Goal: Task Accomplishment & Management: Complete application form

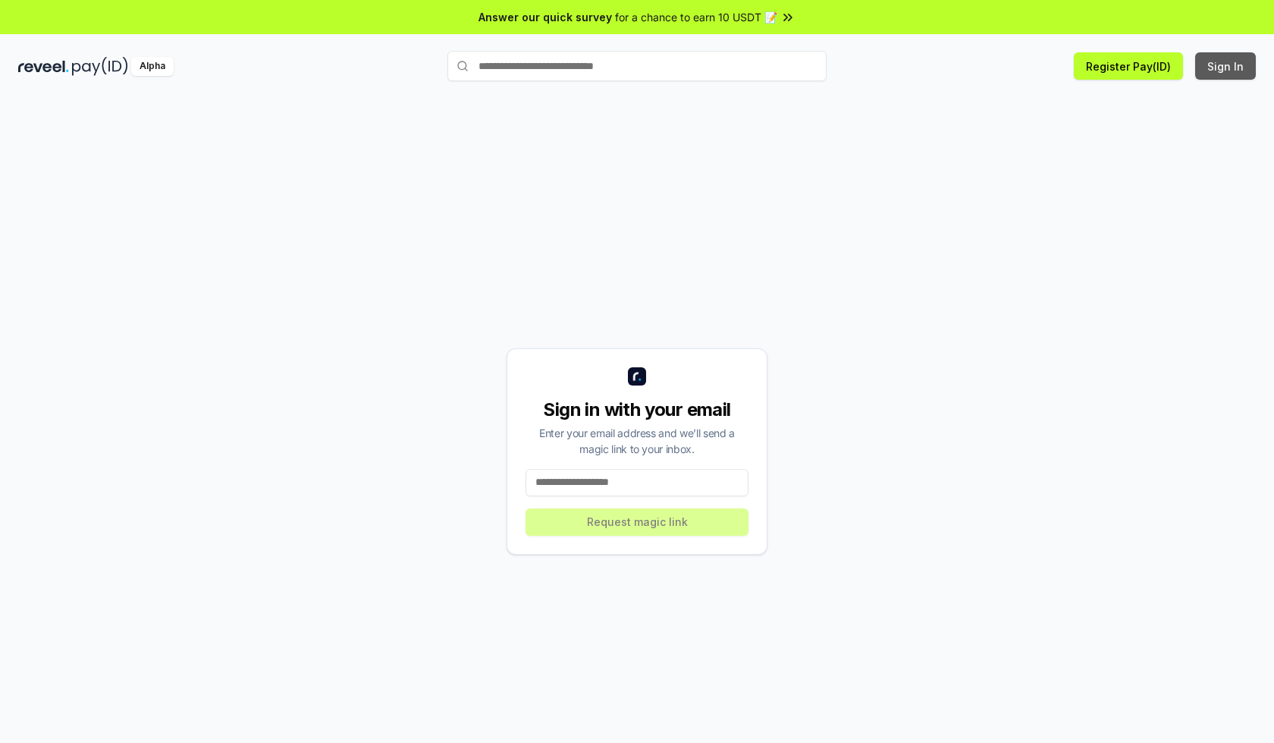
click at [1226, 66] on button "Sign In" at bounding box center [1225, 65] width 61 height 27
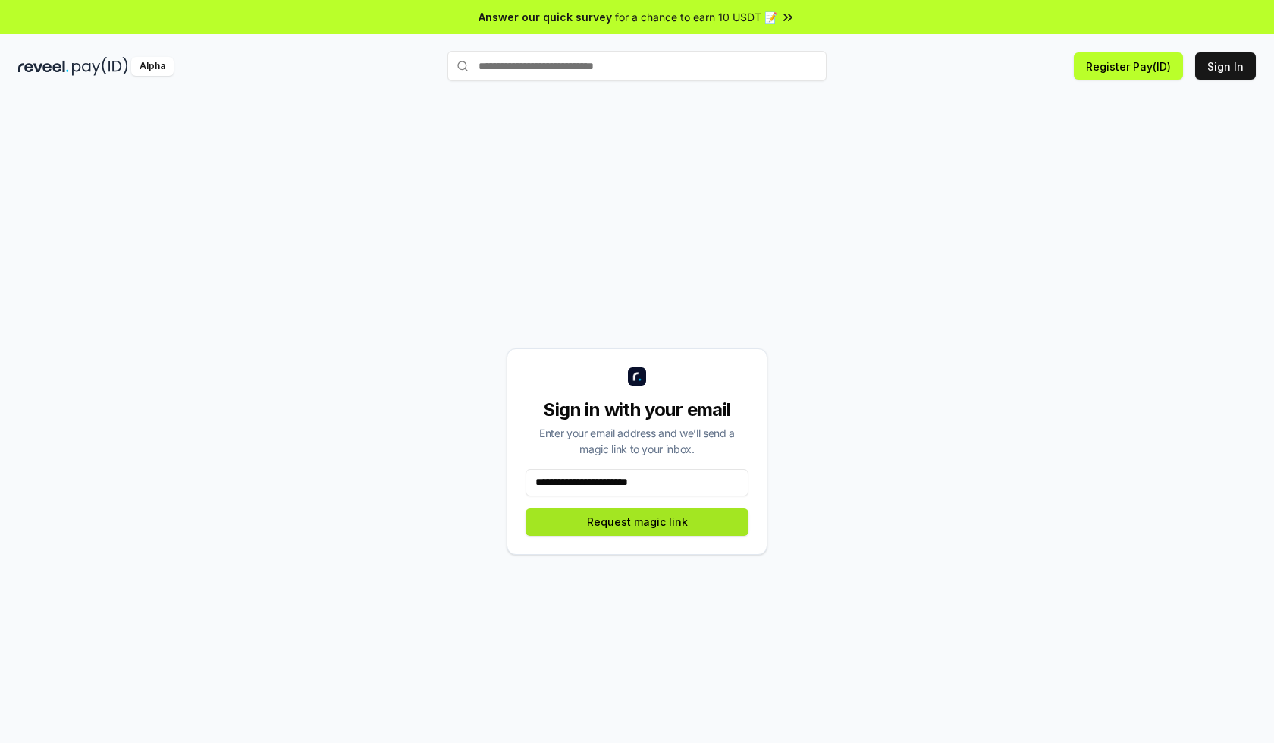
type input "**********"
click at [637, 521] on button "Request magic link" at bounding box center [637, 521] width 223 height 27
